Goal: Find contact information: Find contact information

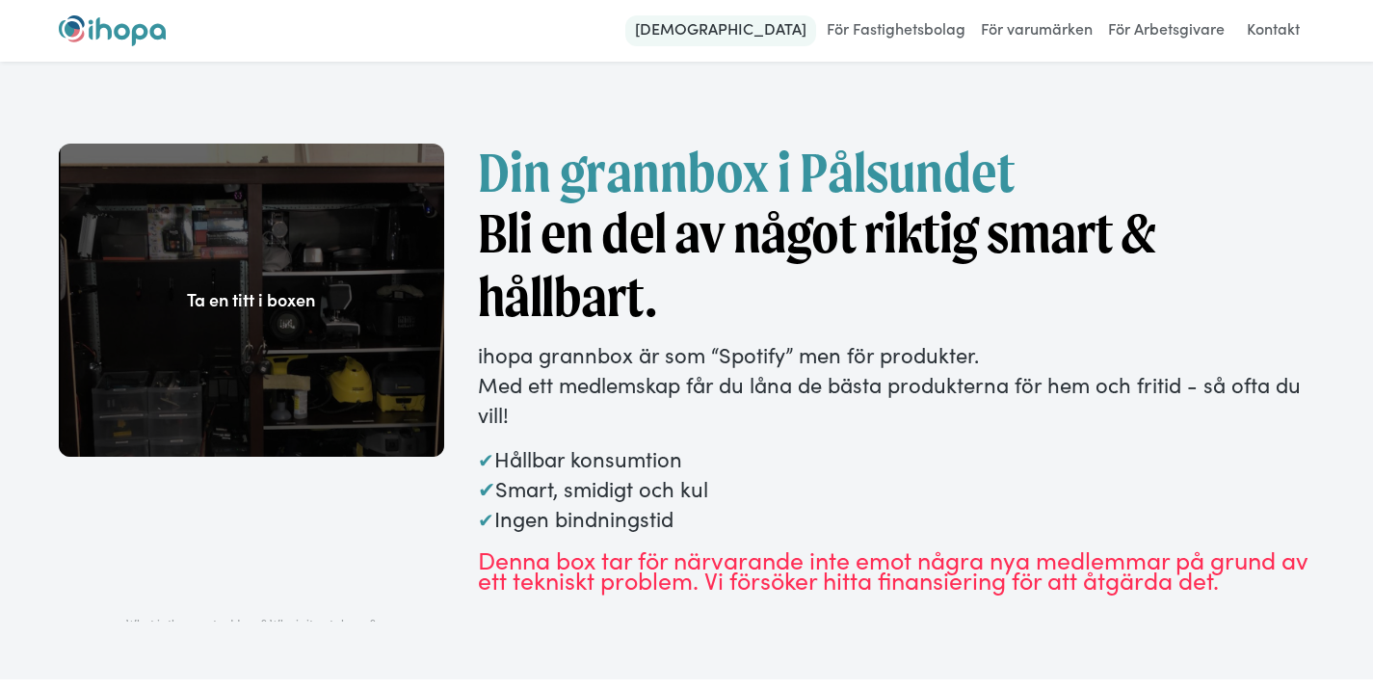
click at [759, 26] on link "[DEMOGRAPHIC_DATA]" at bounding box center [720, 30] width 191 height 31
click at [1265, 22] on link "Kontakt" at bounding box center [1273, 30] width 76 height 31
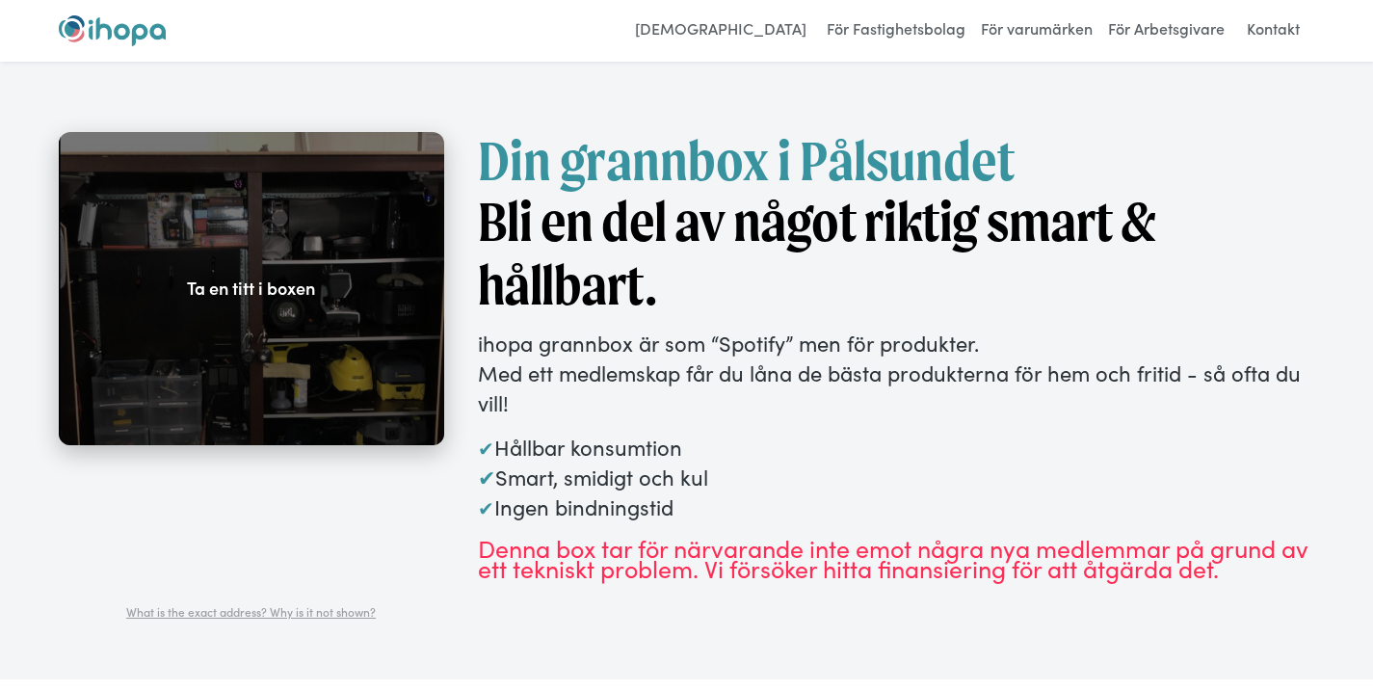
click at [301, 272] on div at bounding box center [251, 288] width 385 height 313
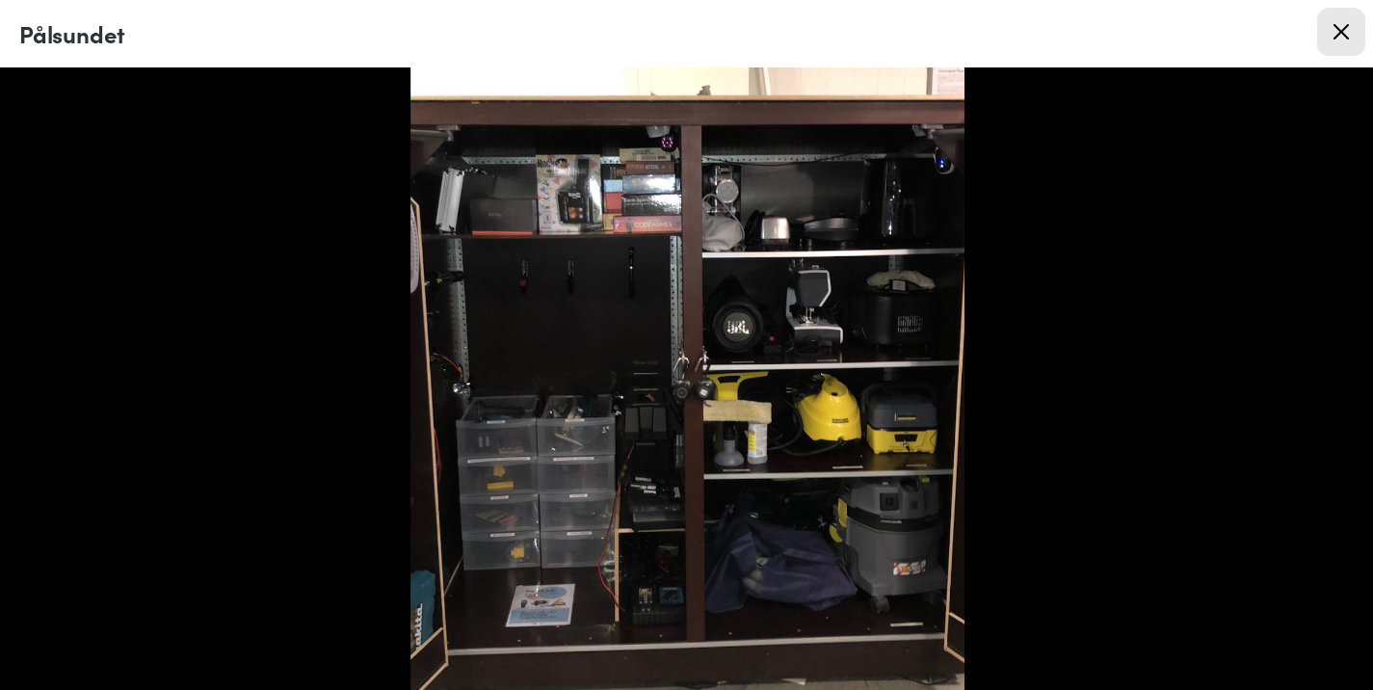
click at [761, 386] on img at bounding box center [686, 378] width 556 height 622
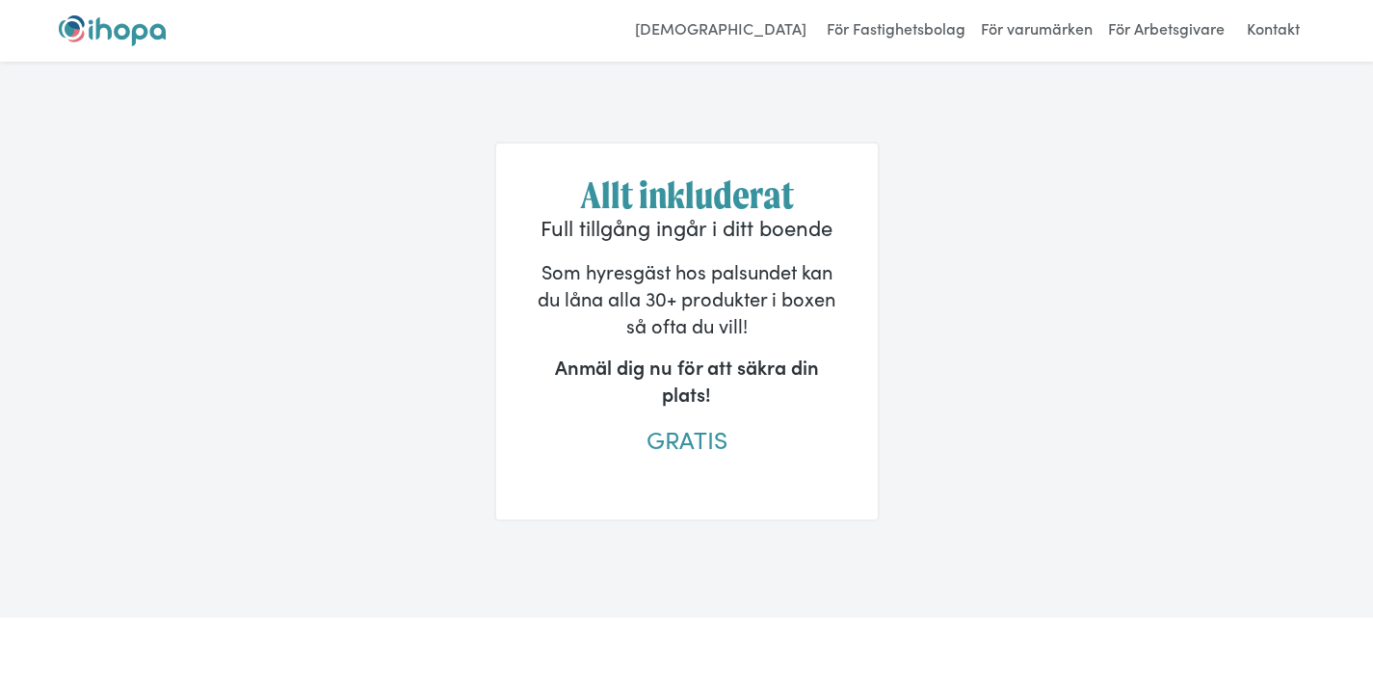
scroll to position [1205, 0]
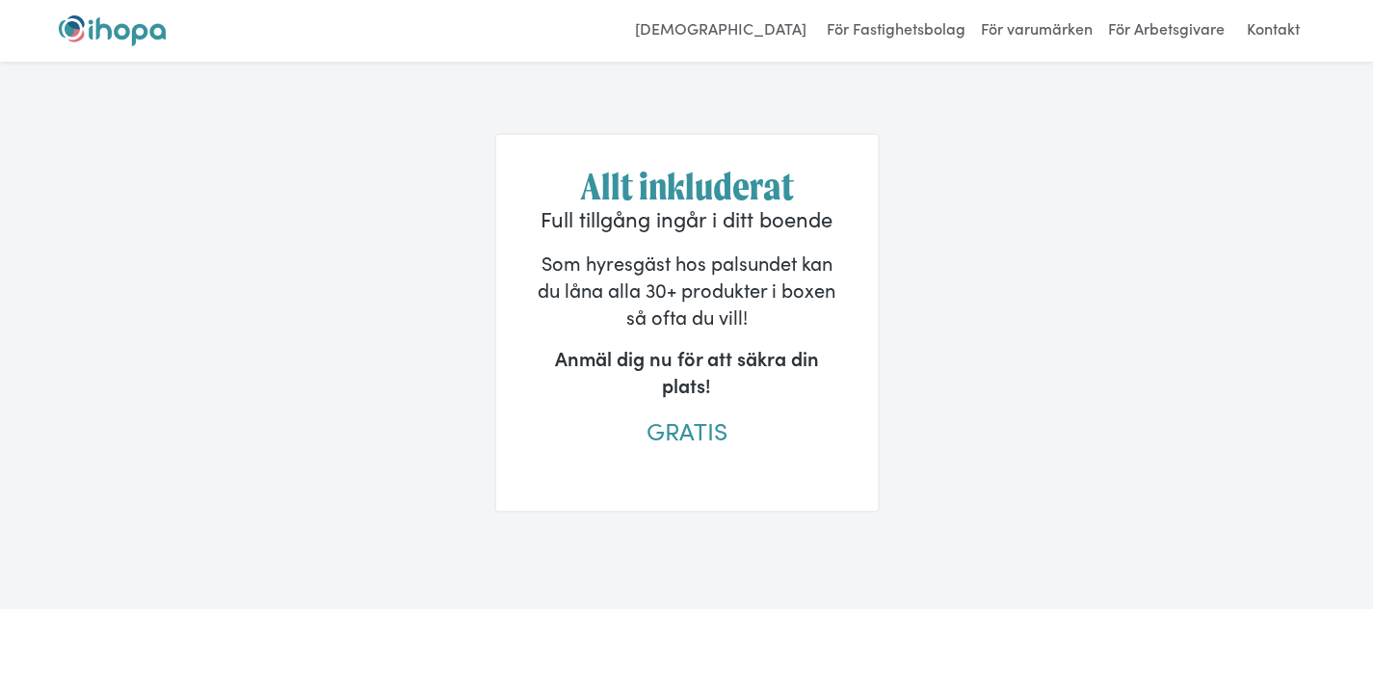
click at [695, 389] on p "Anmäl dig nu för att säkra din plats!" at bounding box center [687, 371] width 304 height 54
click at [701, 434] on span "GRATIS" at bounding box center [686, 430] width 81 height 34
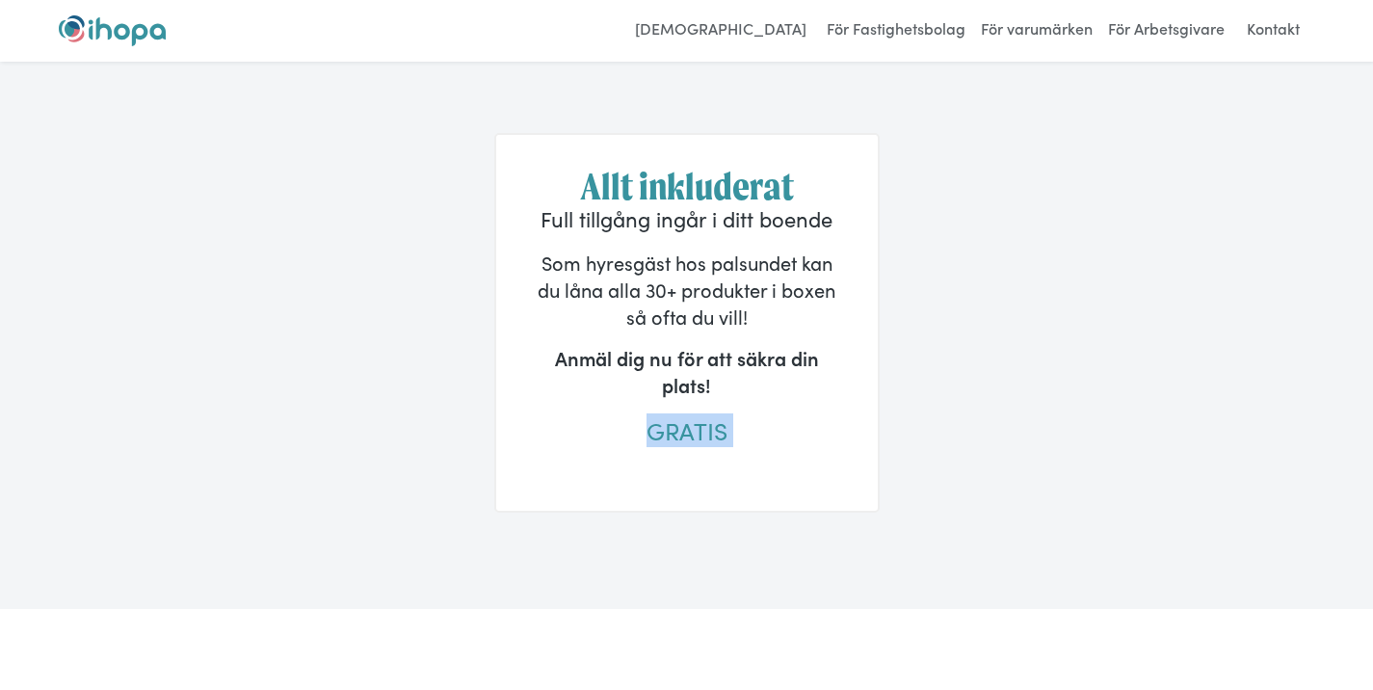
click at [701, 434] on span "GRATIS" at bounding box center [686, 430] width 81 height 34
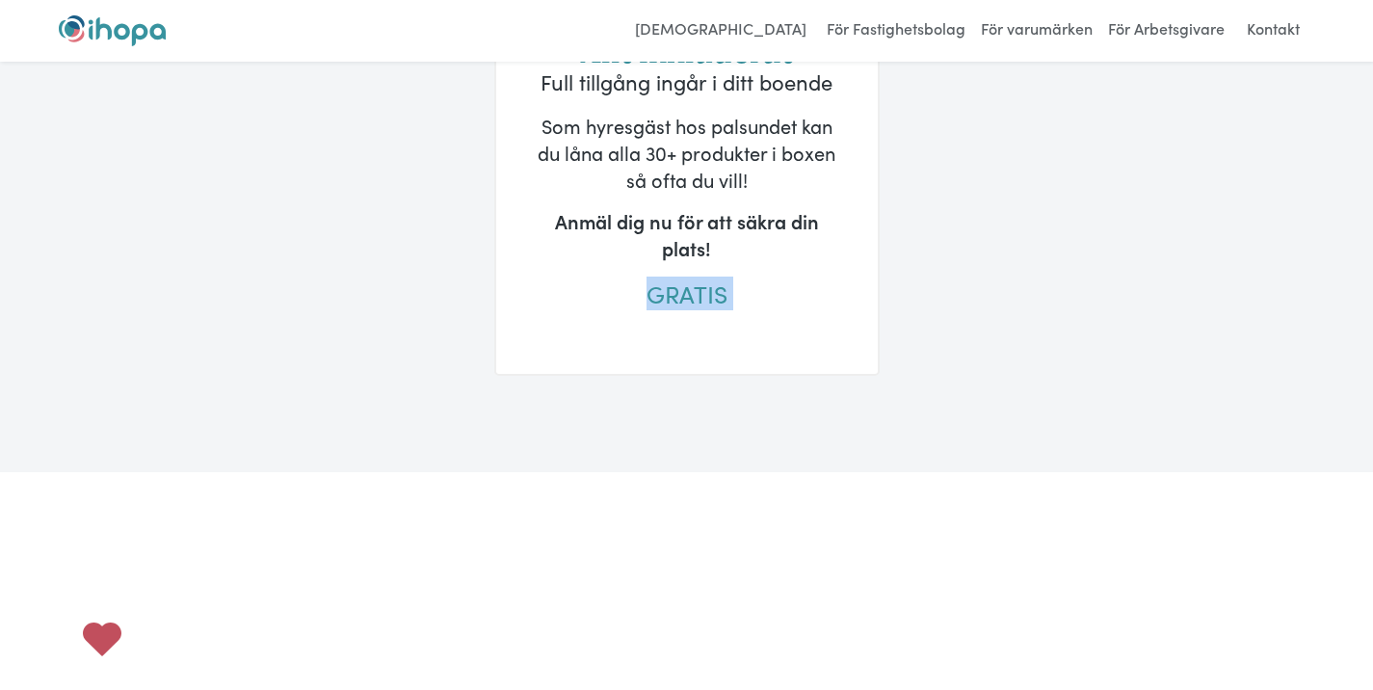
scroll to position [1344, 0]
click at [697, 308] on span "GRATIS" at bounding box center [686, 292] width 81 height 34
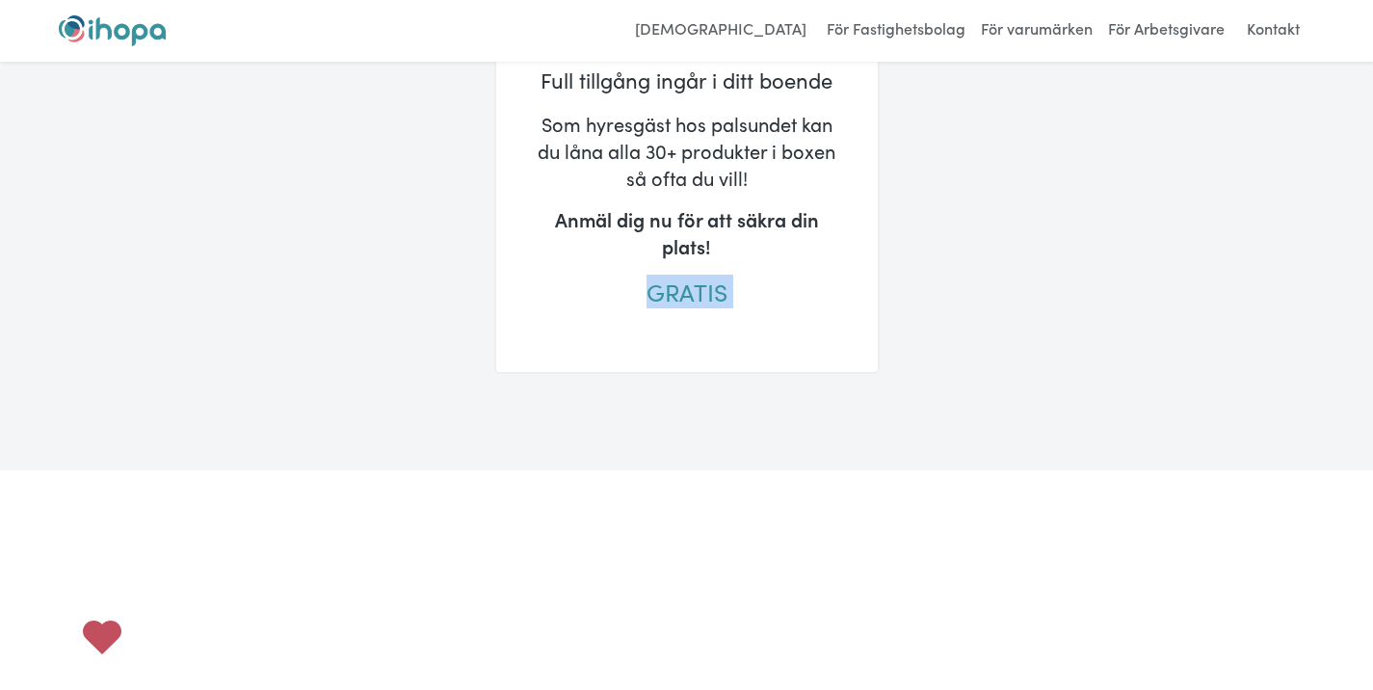
click at [697, 308] on span "GRATIS" at bounding box center [686, 292] width 81 height 34
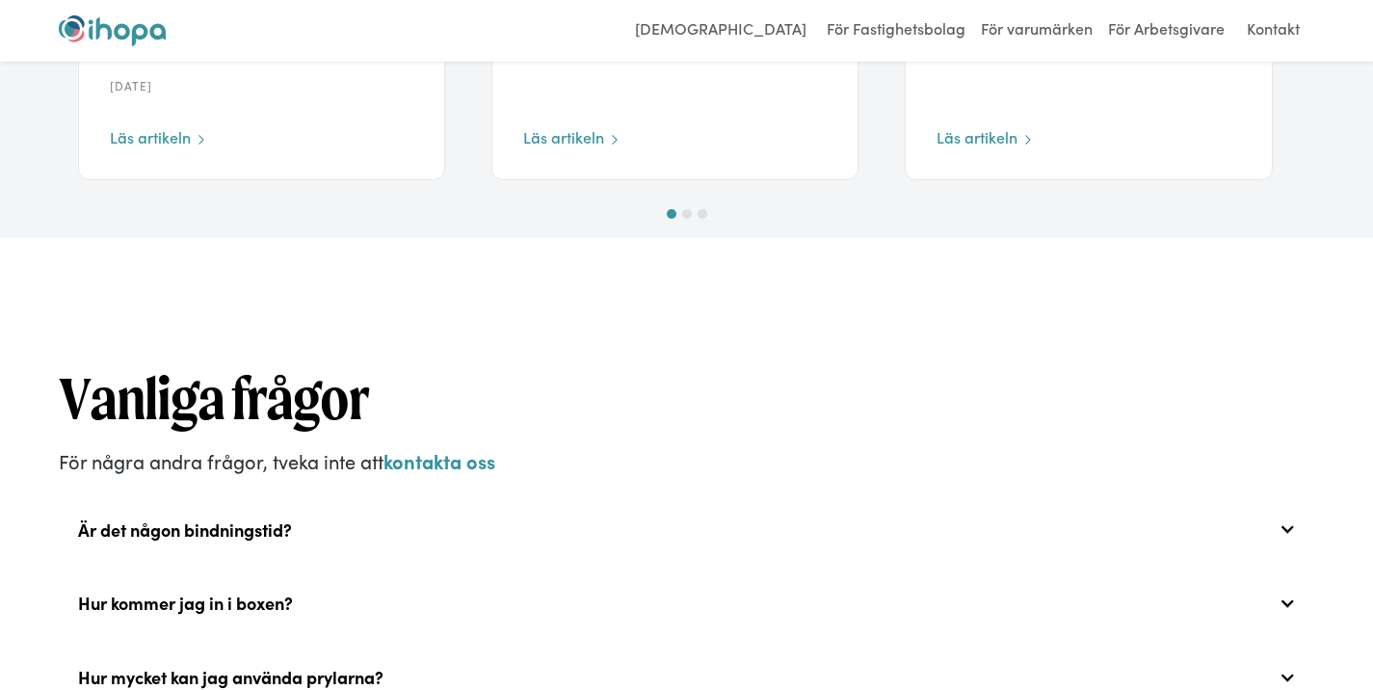
scroll to position [3572, 0]
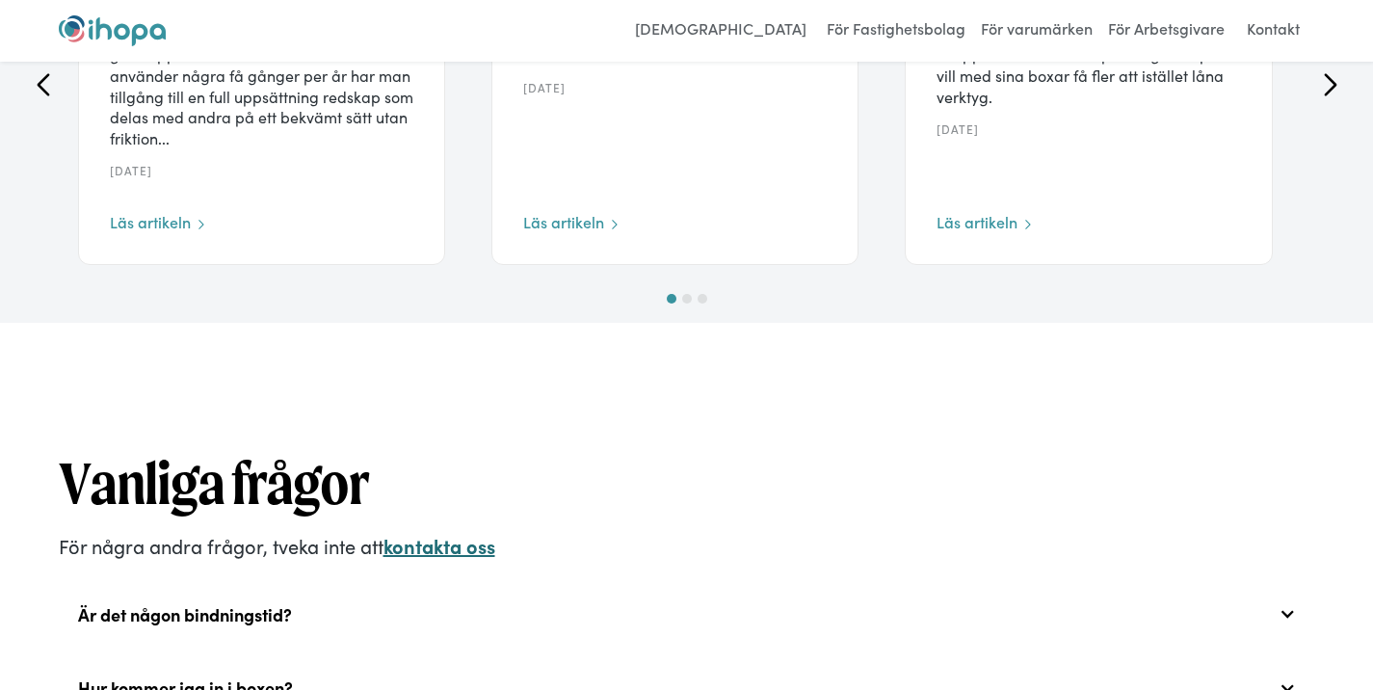
click at [454, 552] on strong "kontakta oss" at bounding box center [439, 545] width 112 height 27
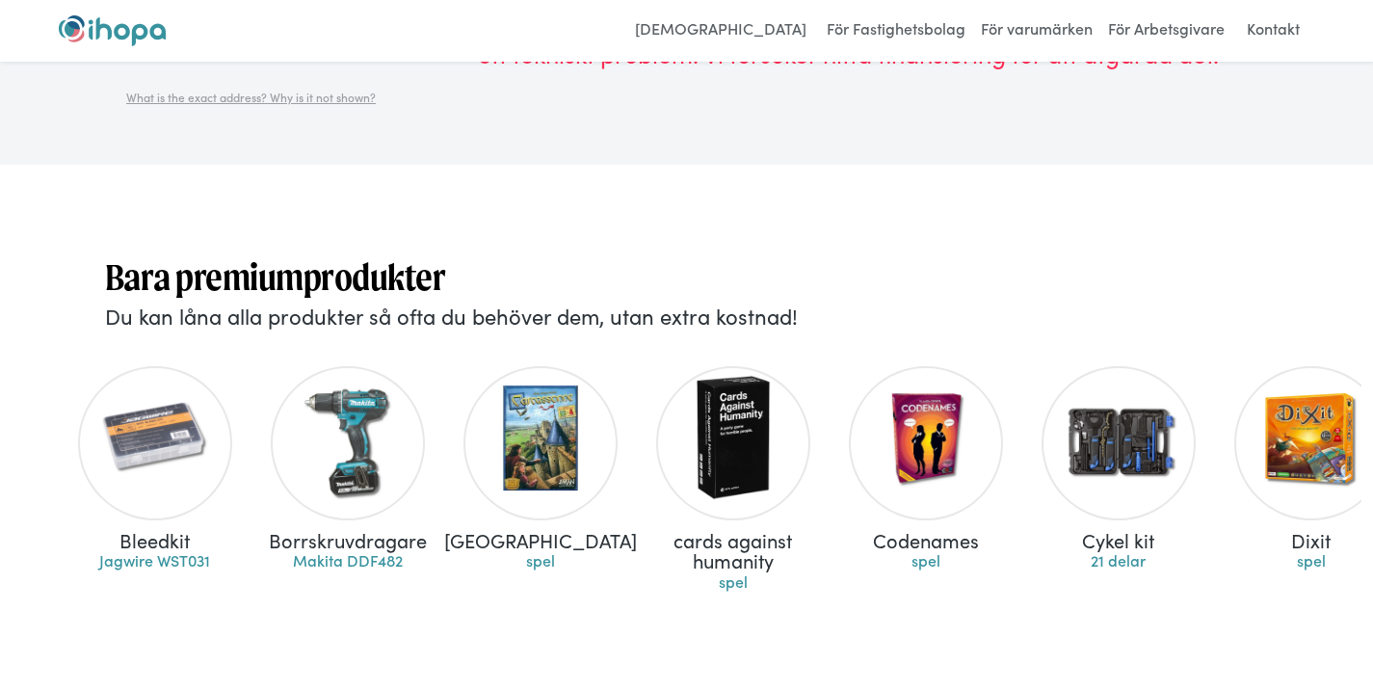
scroll to position [476, 0]
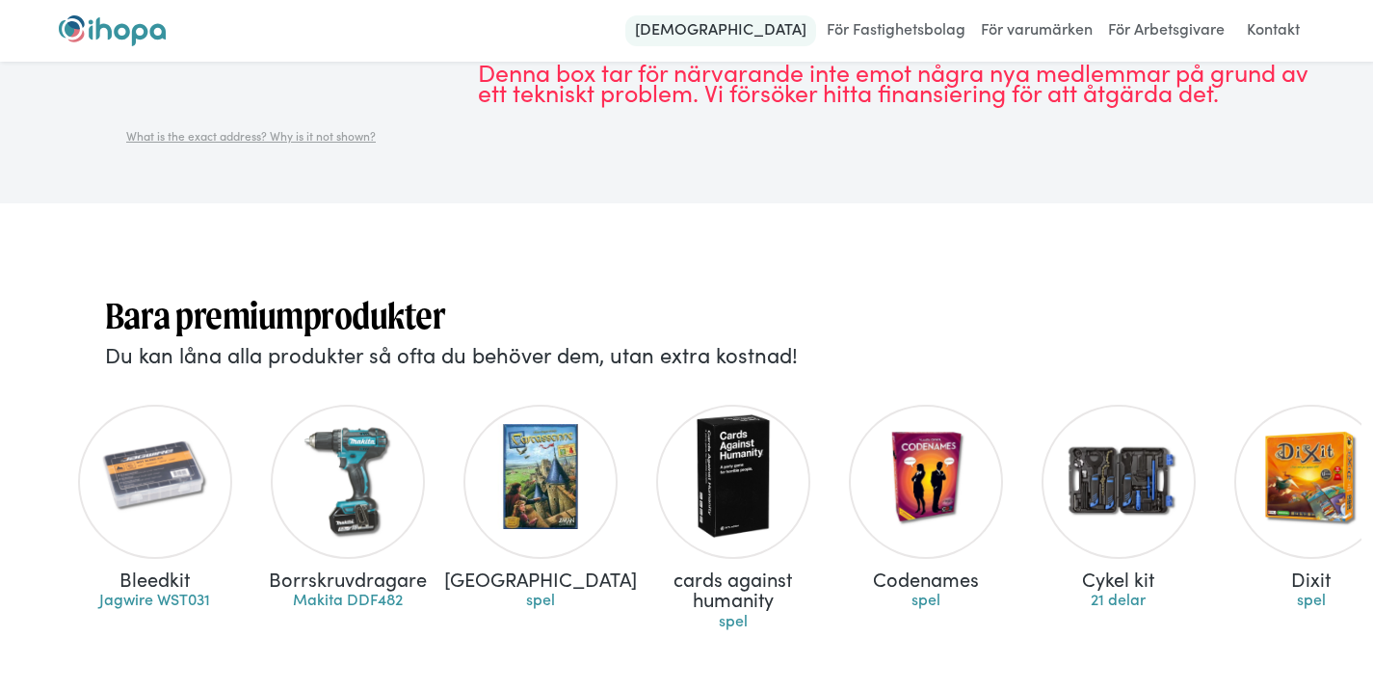
click at [772, 24] on link "[DEMOGRAPHIC_DATA]" at bounding box center [720, 30] width 191 height 31
click at [1272, 33] on link "Kontakt" at bounding box center [1273, 30] width 76 height 31
click at [416, 451] on div at bounding box center [348, 482] width 154 height 154
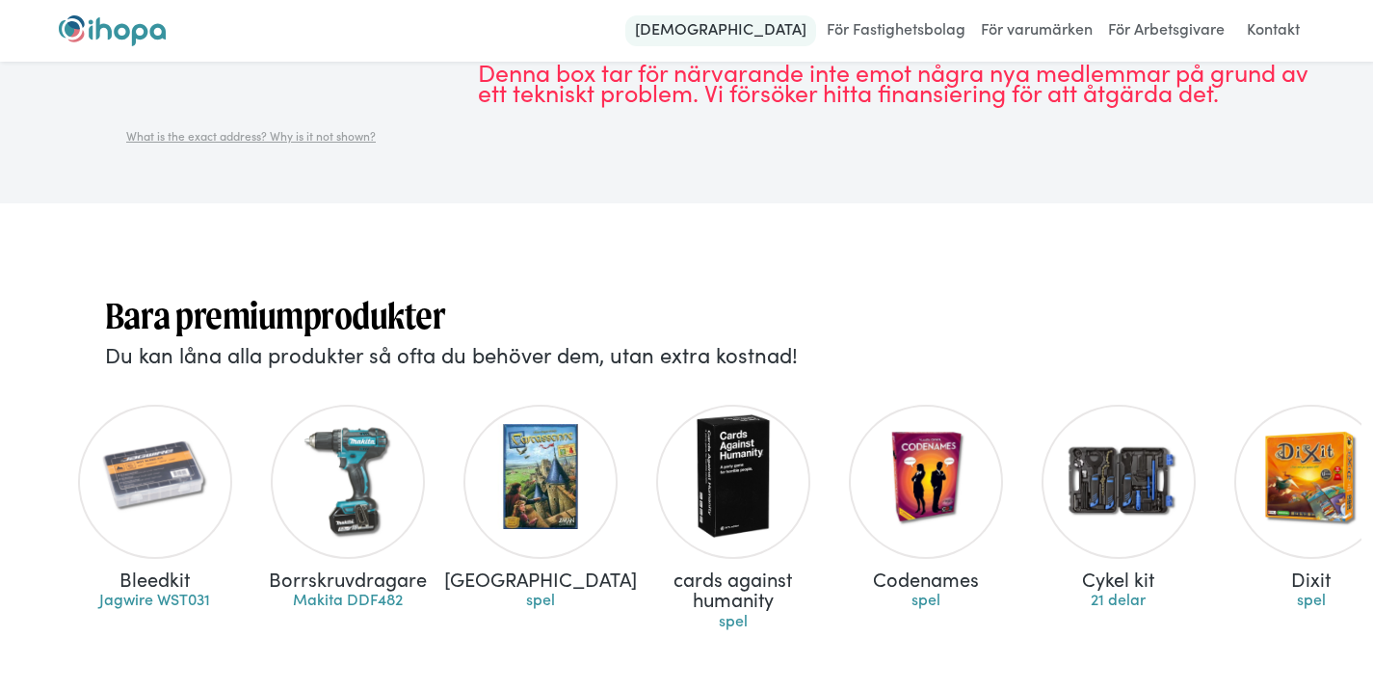
click at [765, 31] on link "[DEMOGRAPHIC_DATA]" at bounding box center [720, 30] width 191 height 31
